Goal: Ask a question: Seek information or help from site administrators or community

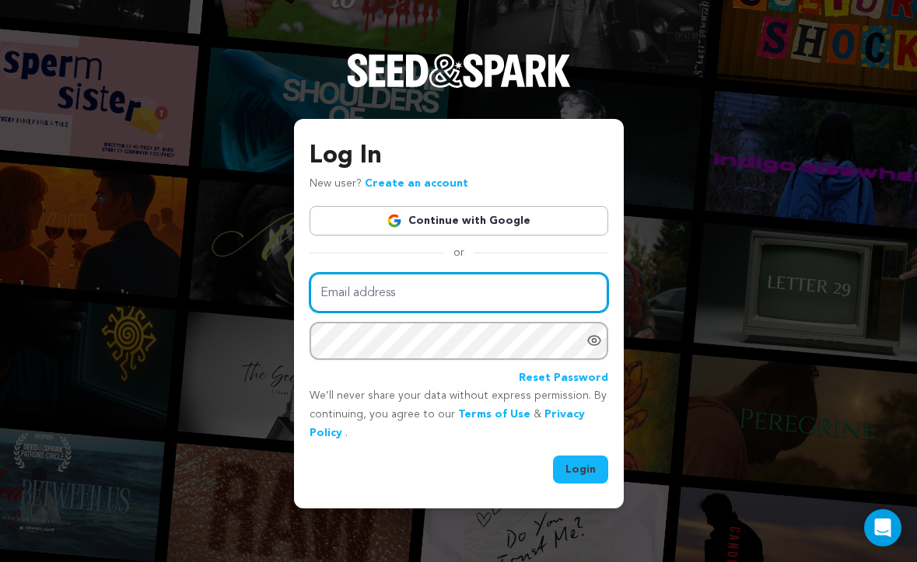
type input "suiteshortfilm@gmail.com"
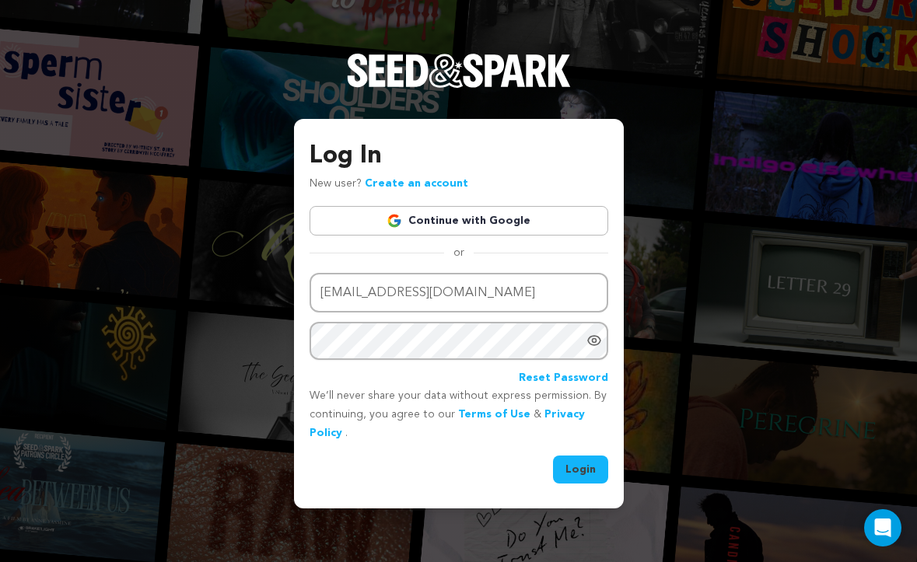
click at [593, 477] on button "Login" at bounding box center [580, 470] width 55 height 28
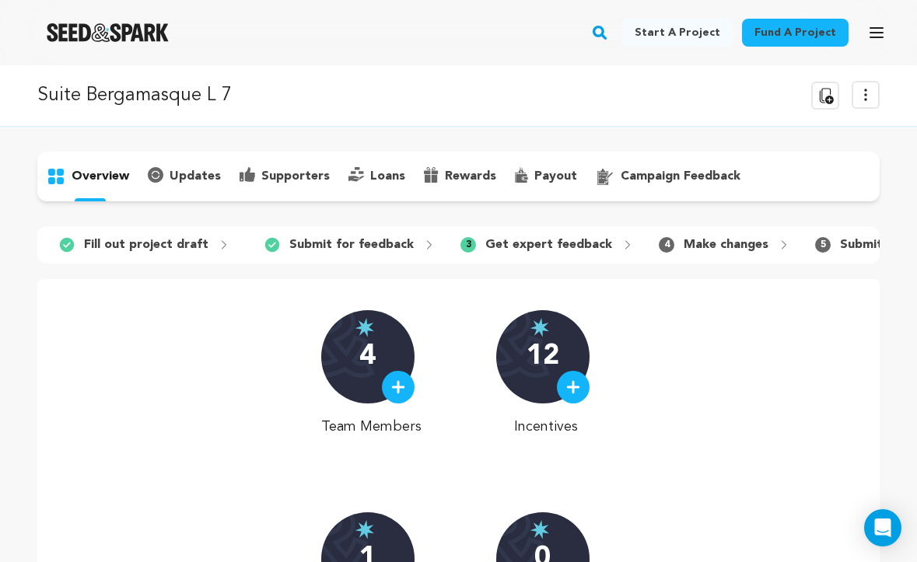
click at [520, 247] on p "Get expert feedback" at bounding box center [548, 245] width 127 height 19
click at [684, 246] on p "Make changes" at bounding box center [726, 245] width 85 height 19
click at [588, 244] on p "Get expert feedback" at bounding box center [548, 245] width 127 height 19
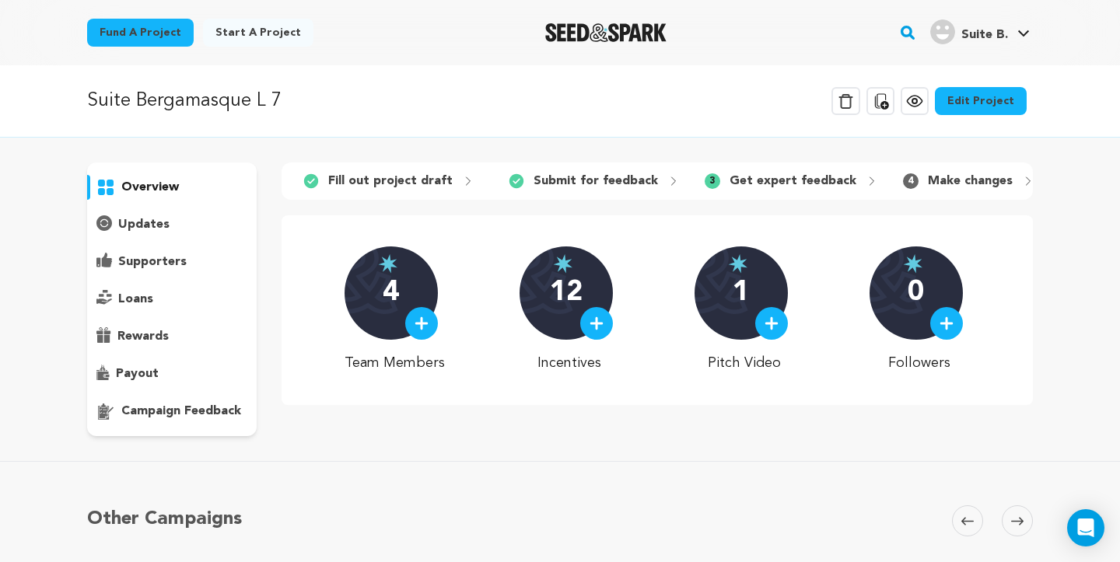
click at [171, 407] on p "campaign feedback" at bounding box center [181, 411] width 120 height 19
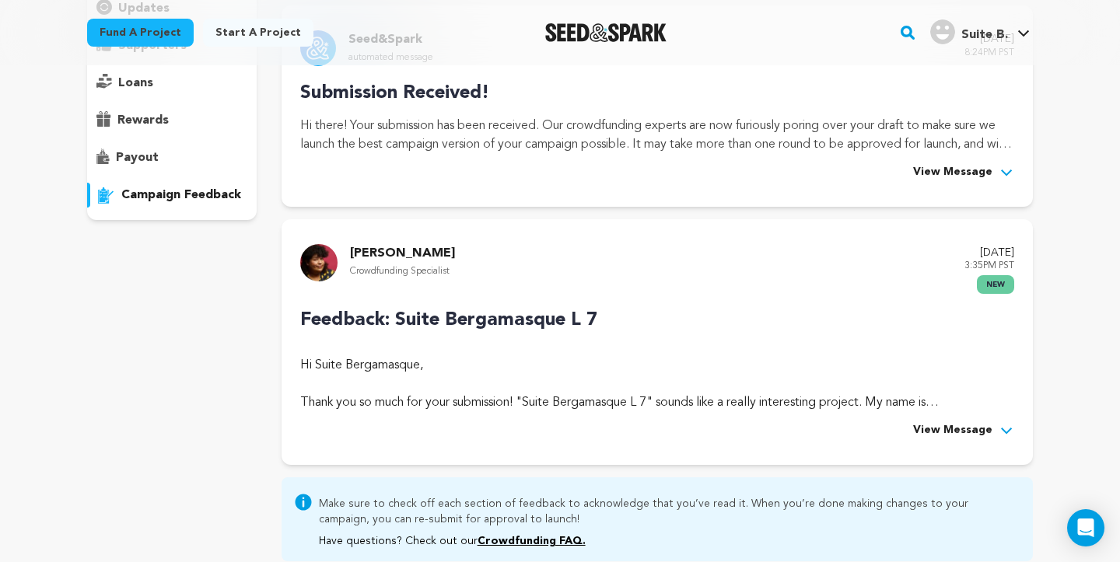
scroll to position [222, 0]
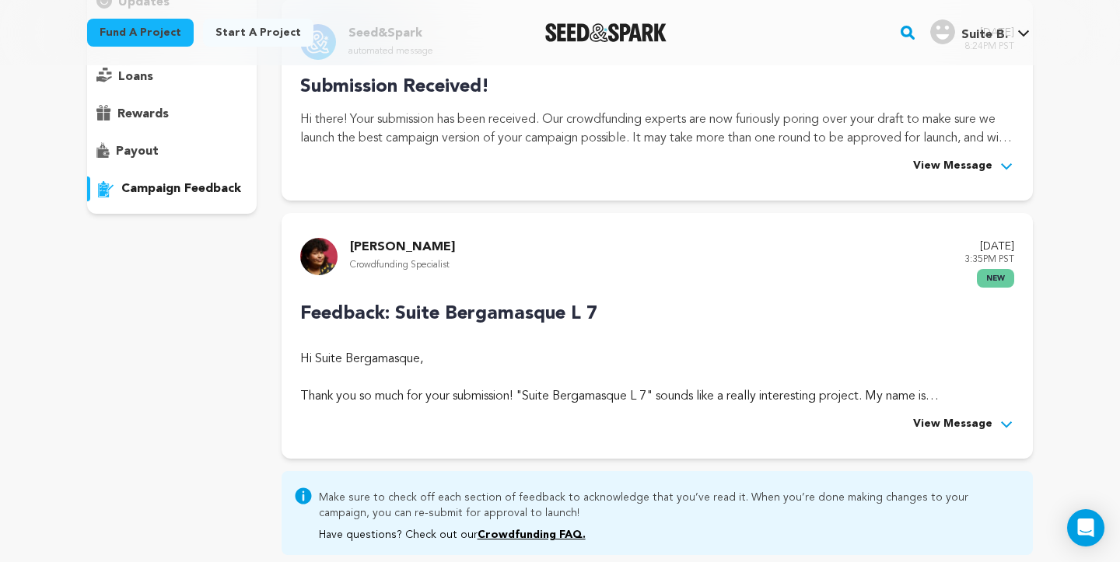
click at [916, 421] on span "View Message" at bounding box center [952, 424] width 79 height 19
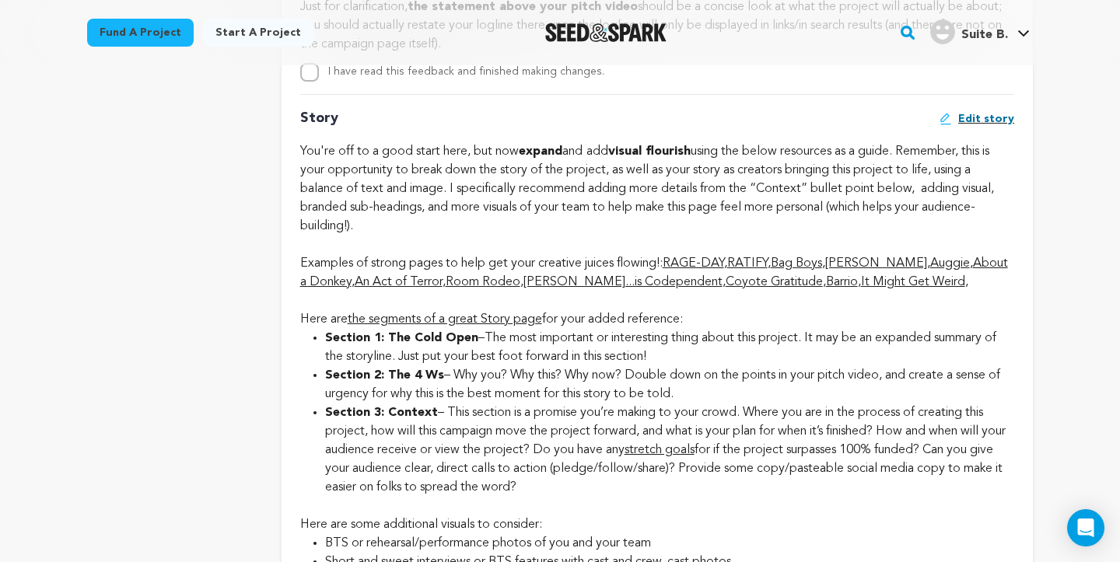
scroll to position [3061, 0]
